Goal: Find specific page/section: Find specific page/section

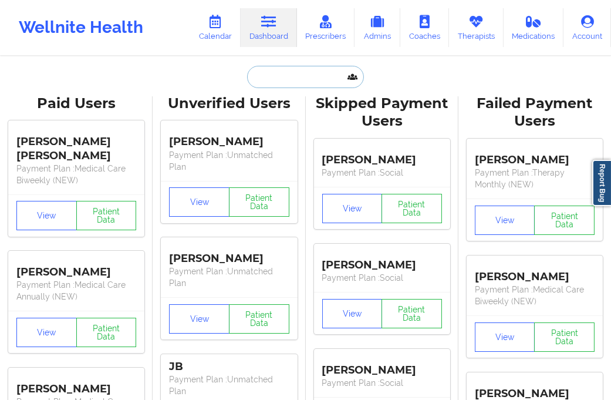
click at [285, 86] on input "text" at bounding box center [305, 77] width 116 height 22
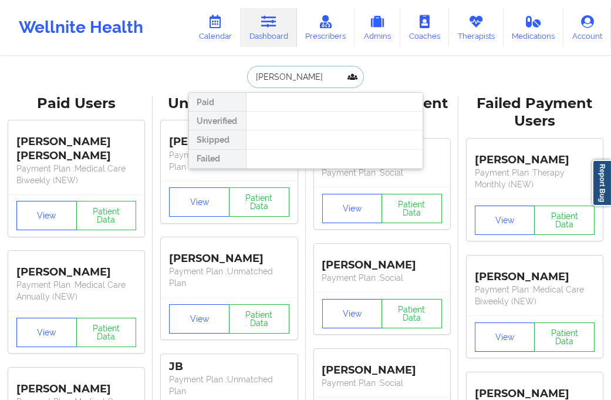
click at [281, 74] on input "[PERSON_NAME]" at bounding box center [305, 77] width 116 height 22
type input "FLITCHER"
drag, startPoint x: 300, startPoint y: 79, endPoint x: 188, endPoint y: 80, distance: 112.2
click at [189, 79] on div "FLITCHER Paid Unverified Skipped Failed" at bounding box center [306, 77] width 235 height 22
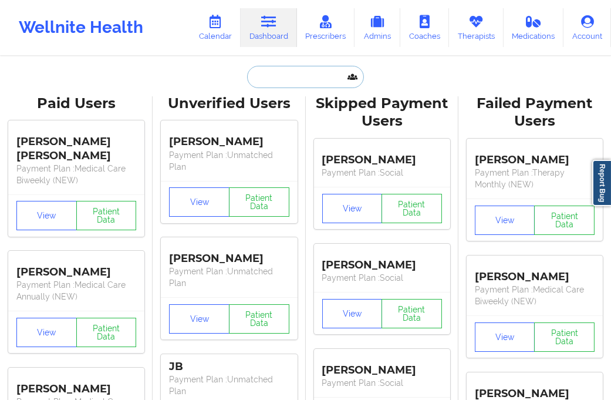
type input "F"
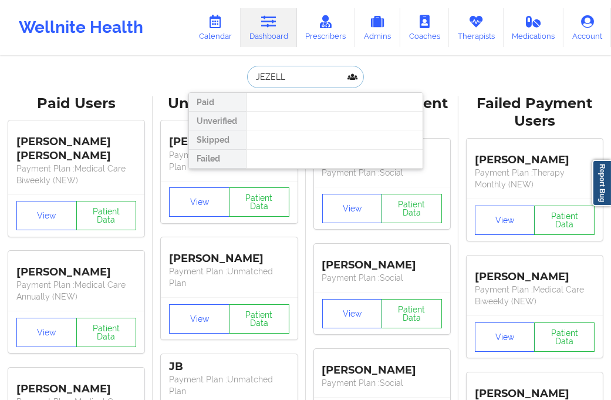
click at [284, 78] on input "JEZELL" at bounding box center [305, 77] width 116 height 22
type input "JIZELL"
drag, startPoint x: 284, startPoint y: 78, endPoint x: 231, endPoint y: 75, distance: 52.9
click at [231, 75] on div "JIZELL Paid Unverified Skipped Failed" at bounding box center [306, 77] width 235 height 22
type input "[PERSON_NAME]"
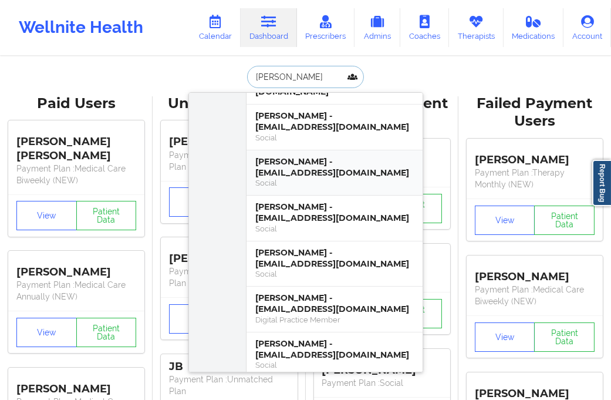
scroll to position [65, 0]
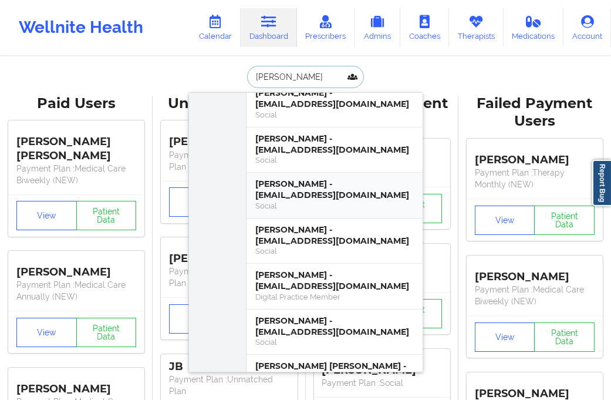
click at [308, 200] on div "[PERSON_NAME] - [EMAIL_ADDRESS][DOMAIN_NAME]" at bounding box center [334, 190] width 157 height 22
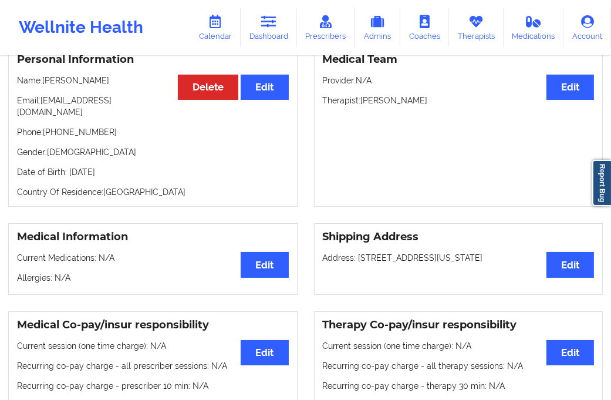
scroll to position [0, 0]
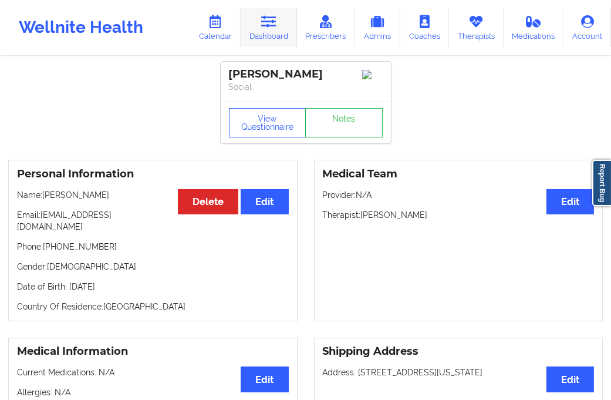
click at [281, 33] on link "Dashboard" at bounding box center [269, 27] width 56 height 39
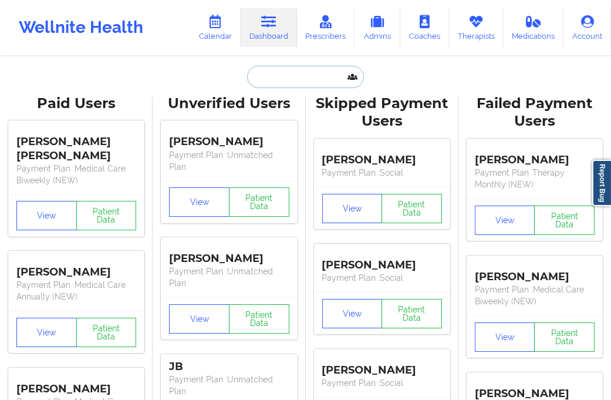
click at [295, 83] on input "text" at bounding box center [305, 77] width 116 height 22
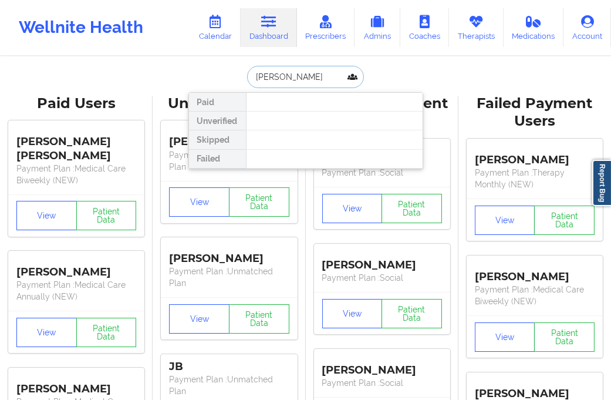
click at [292, 75] on input "[PERSON_NAME]" at bounding box center [305, 77] width 116 height 22
drag, startPoint x: 280, startPoint y: 73, endPoint x: 224, endPoint y: 85, distance: 56.9
click at [224, 85] on div "[PERSON_NAME] Paid Unverified Skipped Failed" at bounding box center [306, 77] width 235 height 22
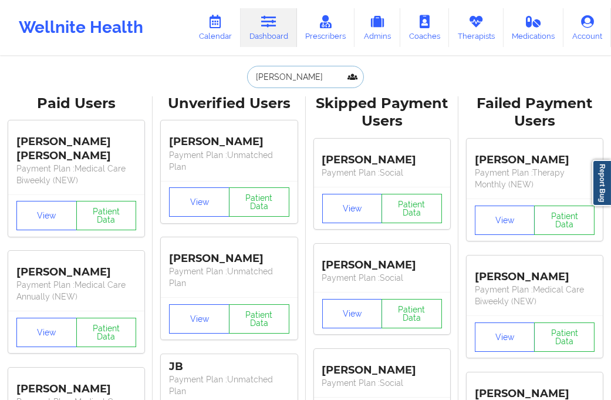
type input "[PERSON_NAME]"
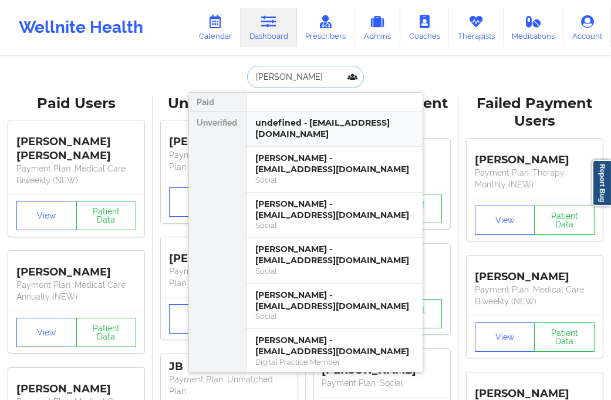
click at [369, 128] on div "undefined - [EMAIL_ADDRESS][DOMAIN_NAME]" at bounding box center [334, 128] width 157 height 22
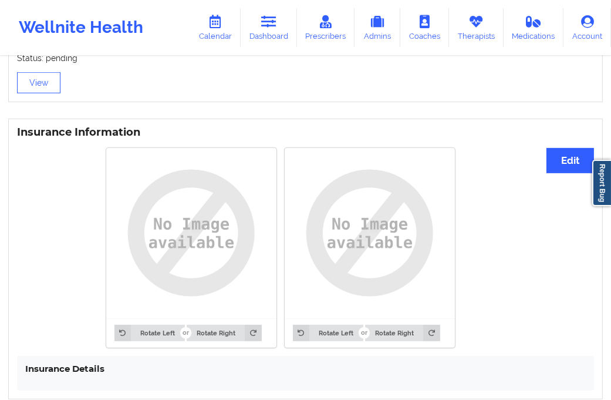
scroll to position [642, 0]
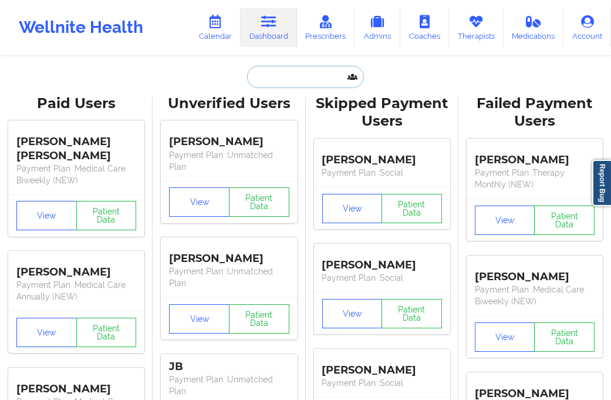
click at [297, 85] on input "text" at bounding box center [305, 77] width 116 height 22
click at [273, 75] on input "text" at bounding box center [305, 77] width 116 height 22
click at [273, 72] on input "text" at bounding box center [305, 77] width 116 height 22
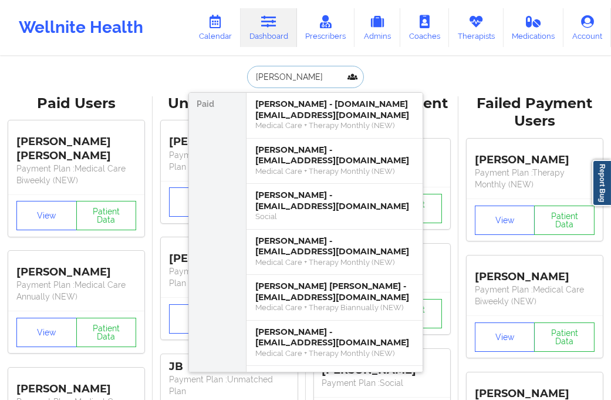
type input "[PERSON_NAME]"
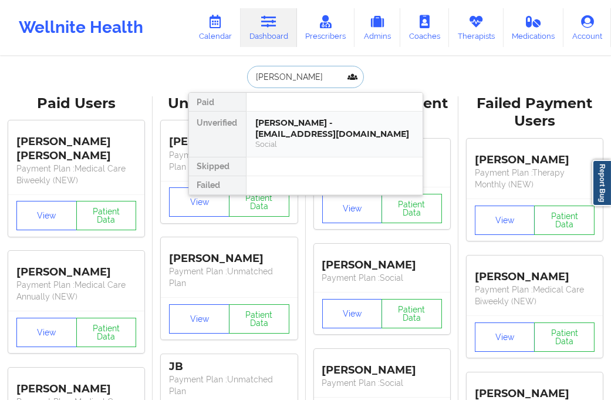
click at [291, 129] on div "[PERSON_NAME] - [EMAIL_ADDRESS][DOMAIN_NAME]" at bounding box center [334, 128] width 157 height 22
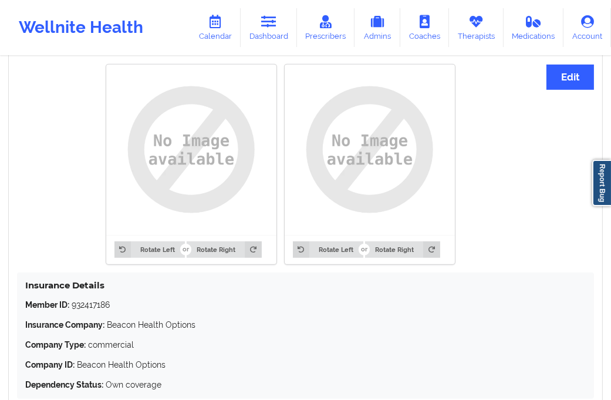
scroll to position [965, 0]
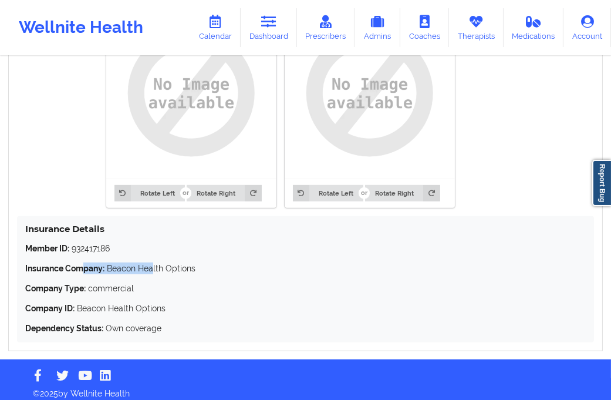
drag, startPoint x: 83, startPoint y: 254, endPoint x: 153, endPoint y: 251, distance: 70.0
click at [153, 251] on div "Member ID: 932417186 Insurance Company: Beacon Health Options Company Type: com…" at bounding box center [305, 289] width 561 height 92
click at [115, 313] on div "Member ID: 932417186 Insurance Company: Beacon Health Options Company Type: com…" at bounding box center [305, 289] width 561 height 92
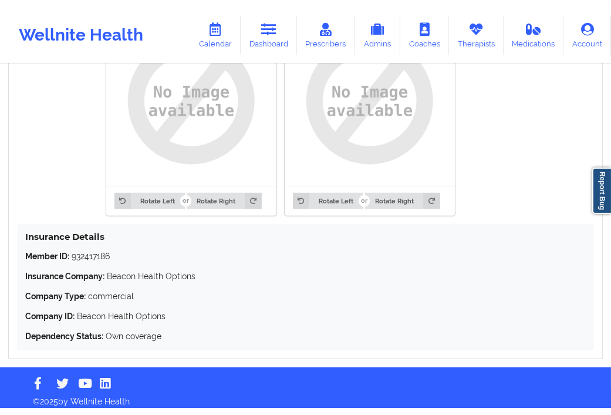
scroll to position [950, 0]
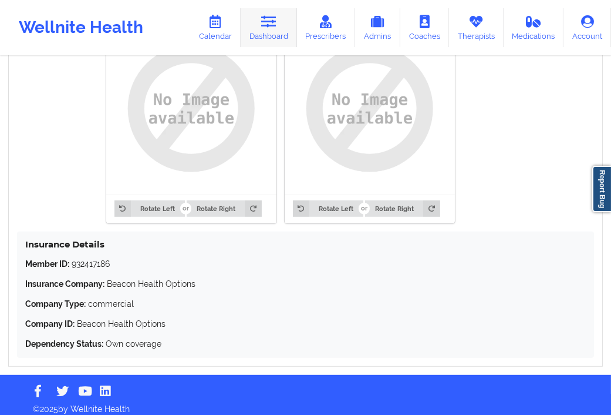
click at [278, 35] on link "Dashboard" at bounding box center [269, 27] width 56 height 39
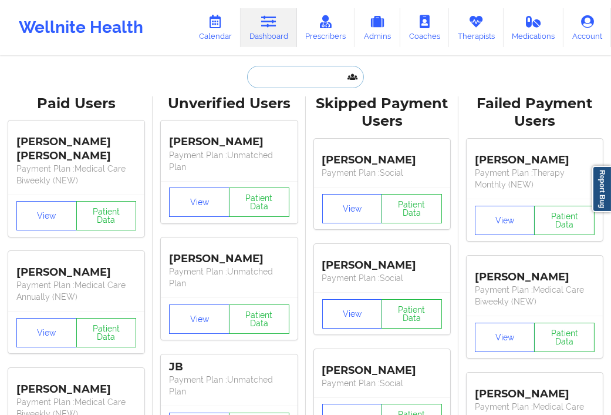
click at [270, 80] on input "text" at bounding box center [305, 77] width 116 height 22
paste input "[EMAIL_ADDRESS][DOMAIN_NAME]"
type input "[EMAIL_ADDRESS][DOMAIN_NAME]"
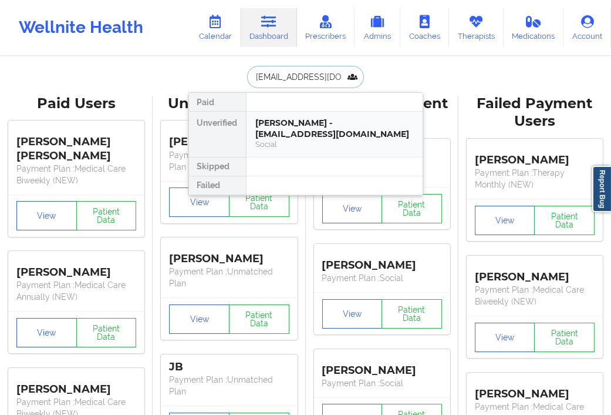
click at [304, 136] on div "[PERSON_NAME] - [EMAIL_ADDRESS][DOMAIN_NAME]" at bounding box center [334, 128] width 157 height 22
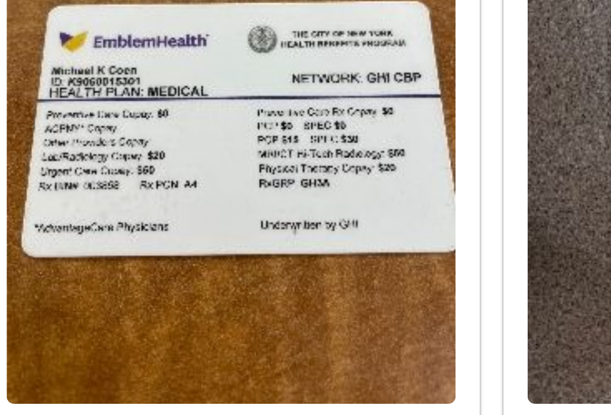
scroll to position [979, 0]
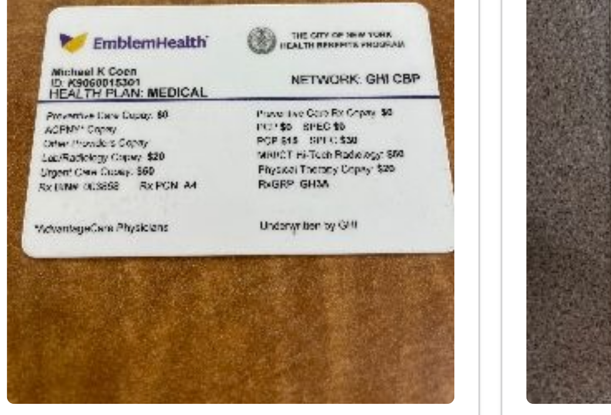
click at [156, 112] on img at bounding box center [192, 105] width 154 height 205
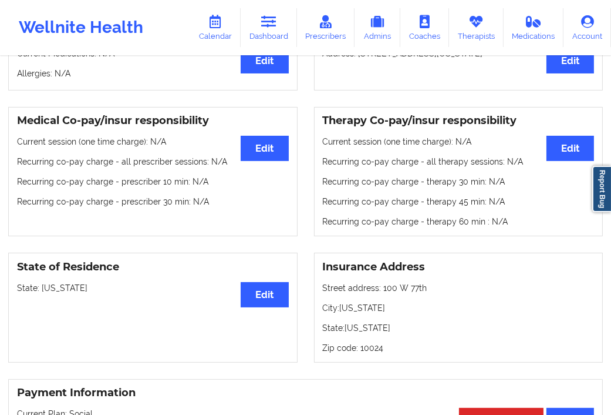
scroll to position [391, 0]
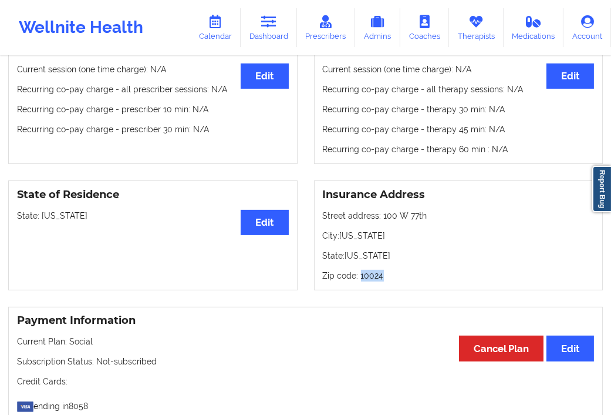
drag, startPoint x: 388, startPoint y: 263, endPoint x: 361, endPoint y: 269, distance: 28.4
click at [361, 270] on p "Zip code: 10024" at bounding box center [459, 276] width 272 height 12
copy p "10024"
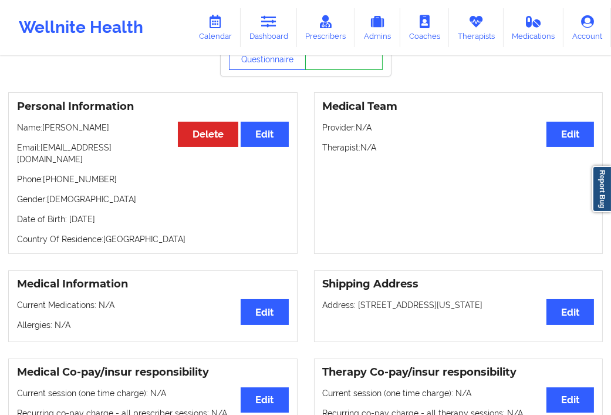
scroll to position [0, 0]
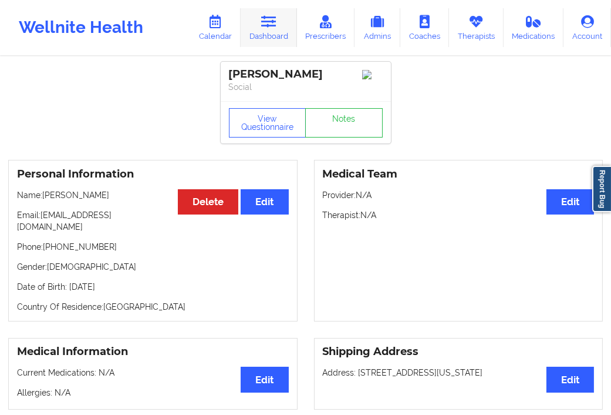
click at [264, 32] on link "Dashboard" at bounding box center [269, 27] width 56 height 39
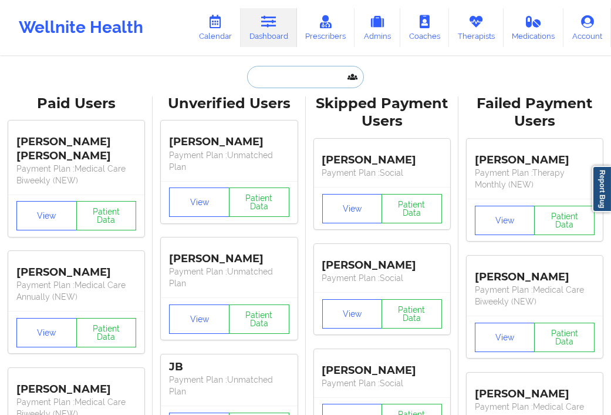
click at [261, 77] on input "text" at bounding box center [305, 77] width 116 height 22
paste input "[EMAIL_ADDRESS][DOMAIN_NAME]"
type input "[EMAIL_ADDRESS][DOMAIN_NAME]"
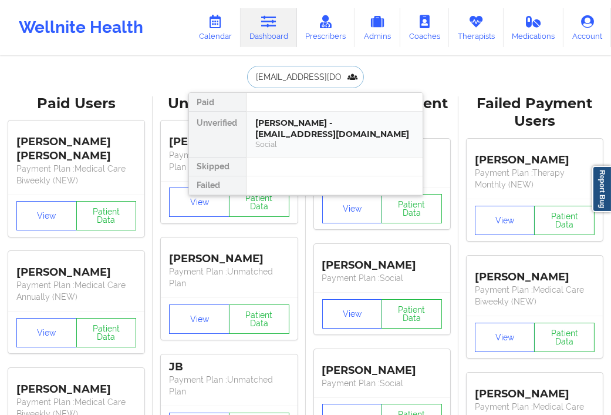
click at [321, 144] on div "Social" at bounding box center [334, 144] width 157 height 10
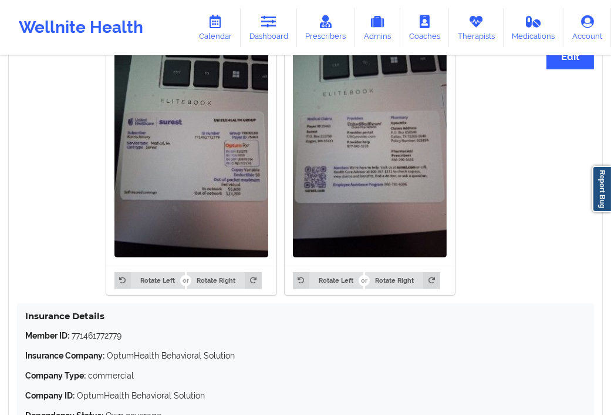
scroll to position [1001, 0]
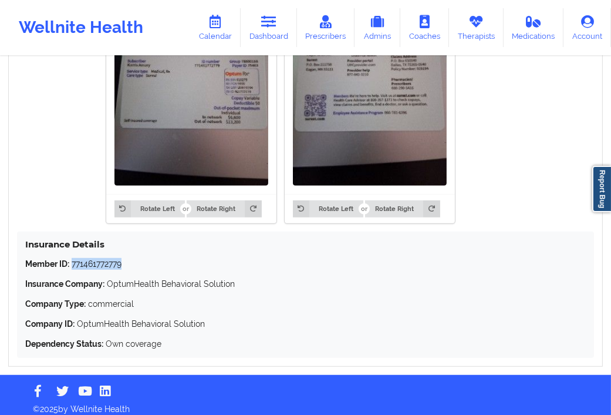
drag, startPoint x: 72, startPoint y: 254, endPoint x: 138, endPoint y: 257, distance: 66.4
click at [138, 258] on p "Member ID: 771461772779" at bounding box center [305, 264] width 561 height 12
copy p "771461772779"
click at [267, 20] on icon at bounding box center [268, 21] width 15 height 13
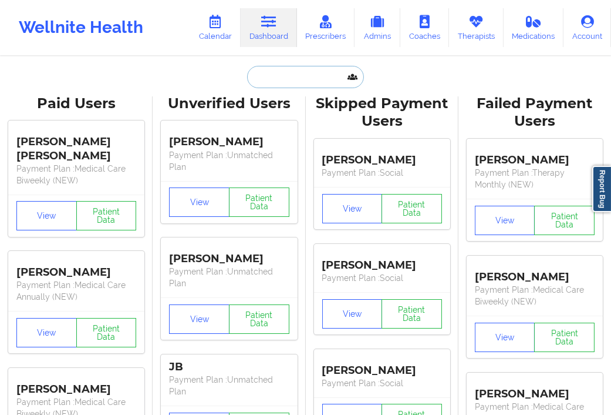
click at [268, 85] on input "text" at bounding box center [305, 77] width 116 height 22
click at [270, 69] on input "text" at bounding box center [305, 77] width 116 height 22
paste input "[EMAIL_ADDRESS][DOMAIN_NAME]"
type input "[EMAIL_ADDRESS][DOMAIN_NAME]"
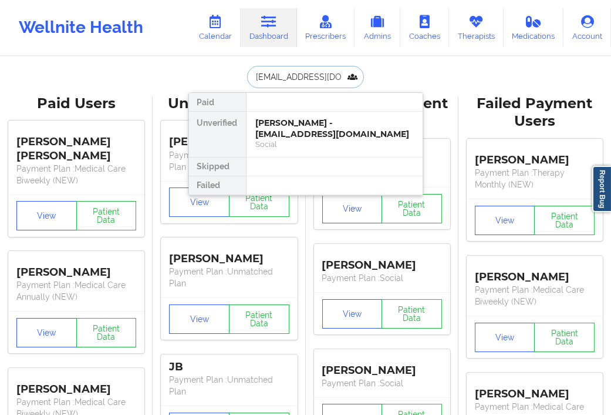
click at [288, 123] on div "[PERSON_NAME] - [EMAIL_ADDRESS][DOMAIN_NAME]" at bounding box center [334, 128] width 157 height 22
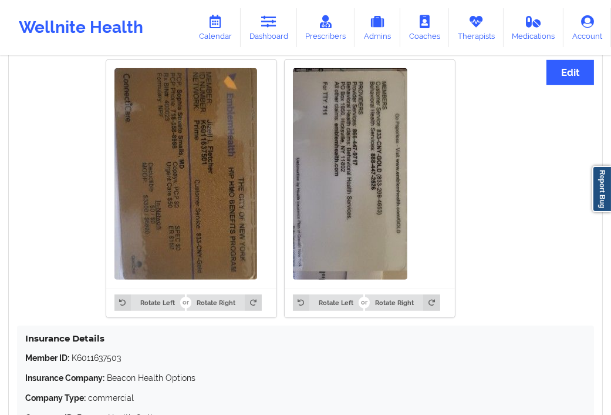
scroll to position [1105, 0]
